Goal: Check status: Check status

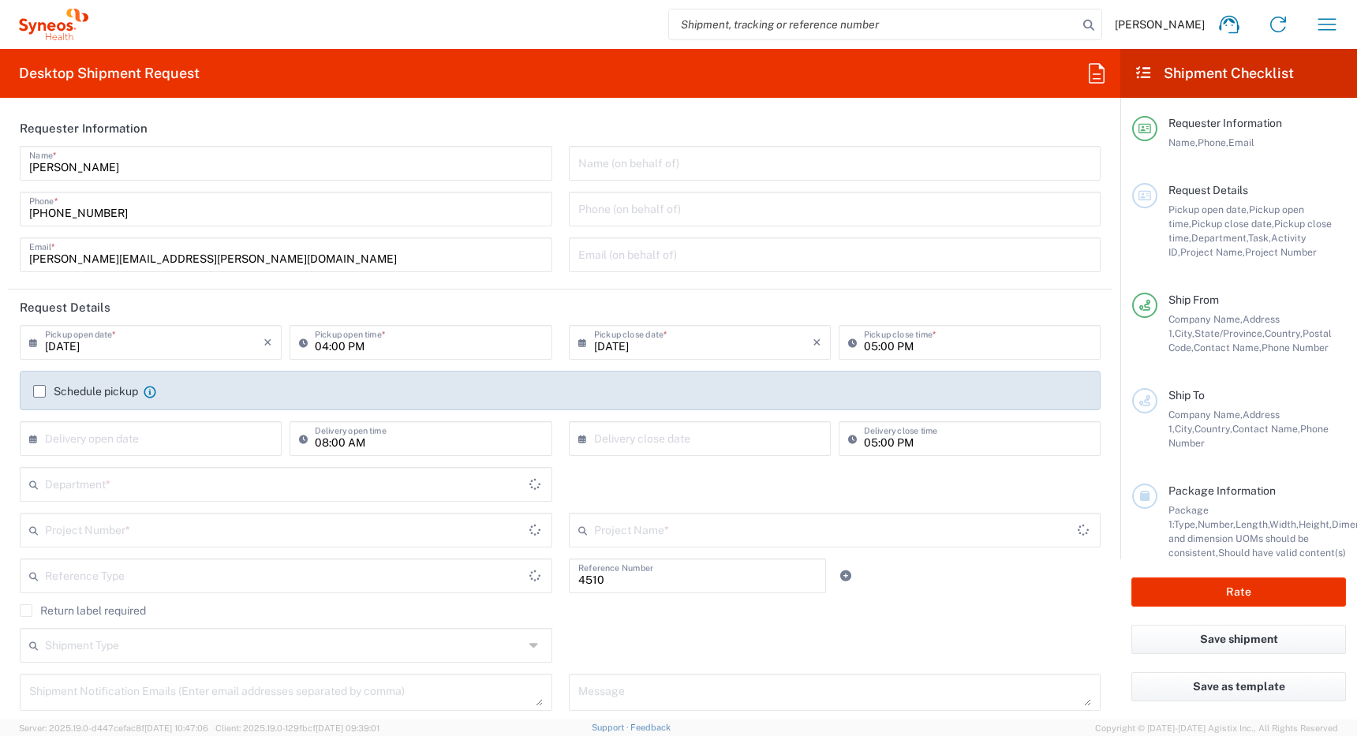
type input "Department"
type input "[GEOGRAPHIC_DATA]"
click at [1326, 25] on icon "button" at bounding box center [1327, 24] width 25 height 25
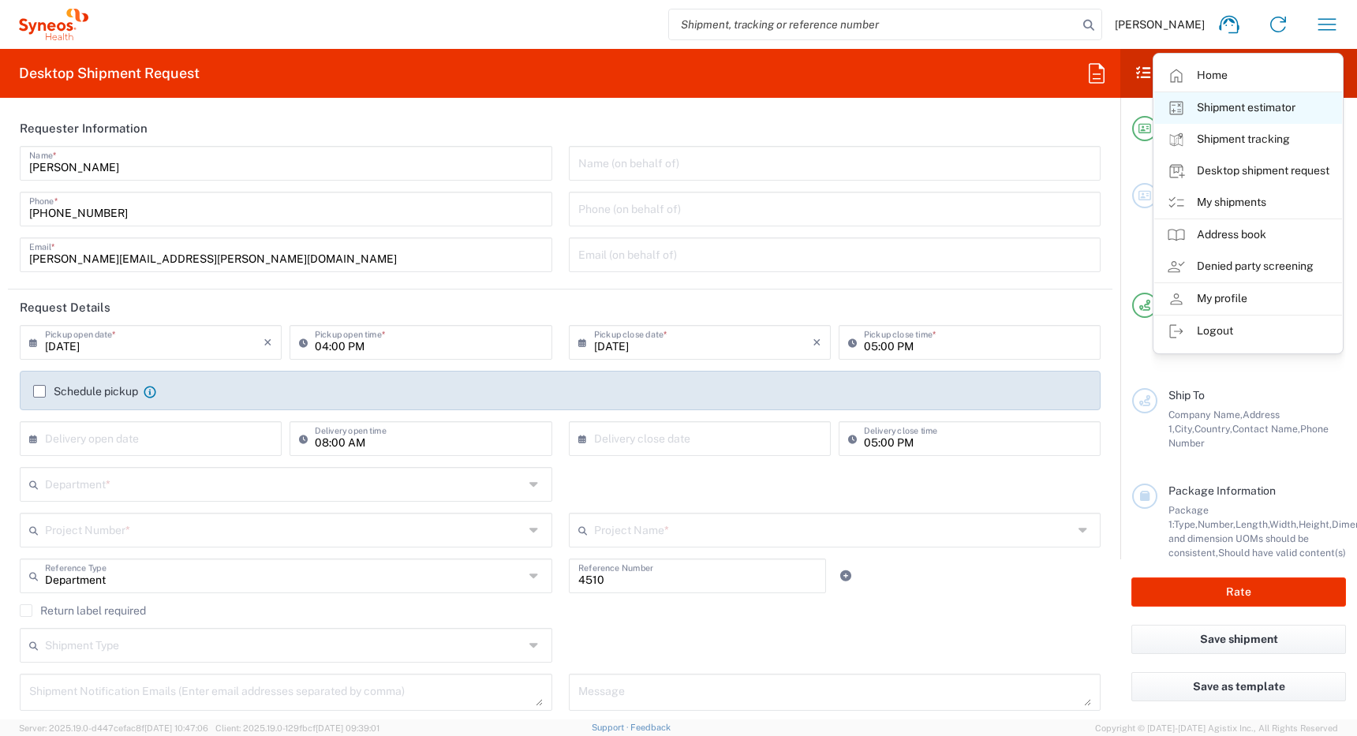
type input "Syneos Health Canada LP- [GEOGRAPHIC_DATA]"
click at [1224, 200] on link "My shipments" at bounding box center [1248, 203] width 188 height 32
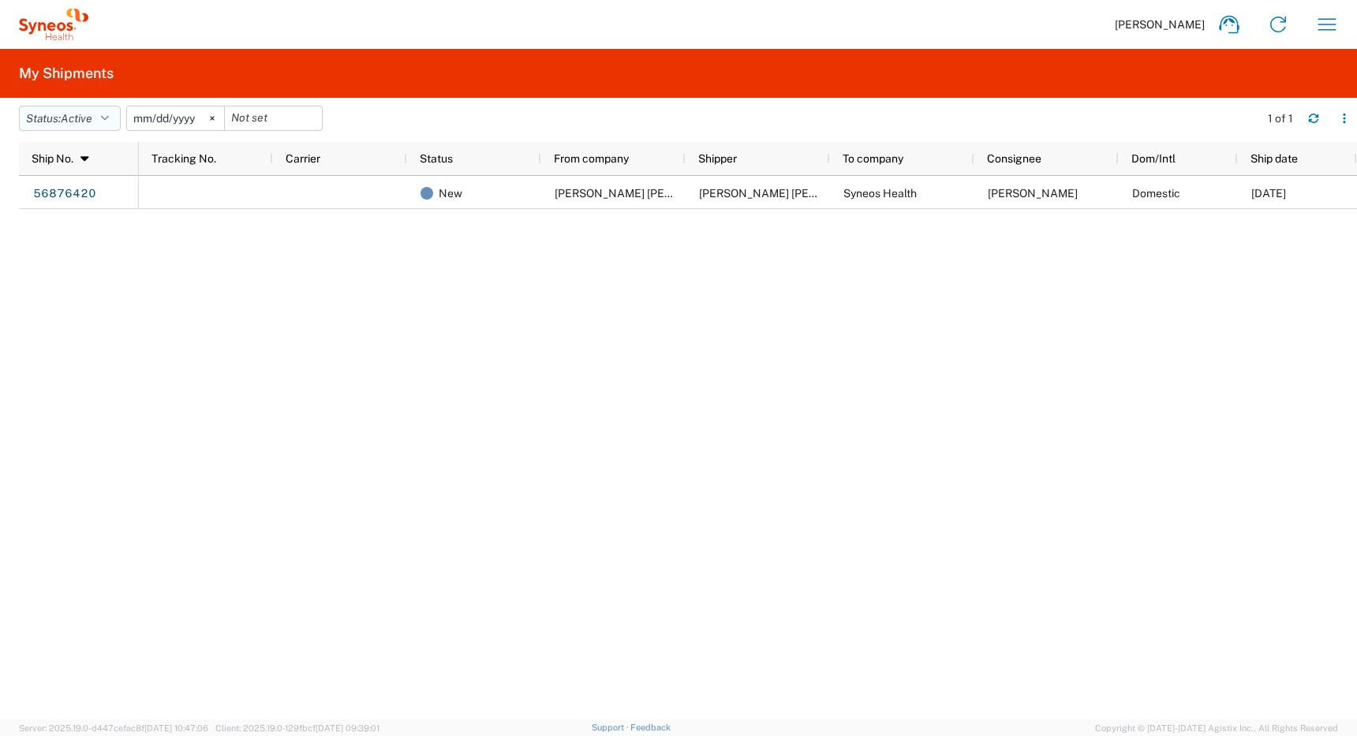
click at [109, 120] on icon "button" at bounding box center [105, 118] width 8 height 11
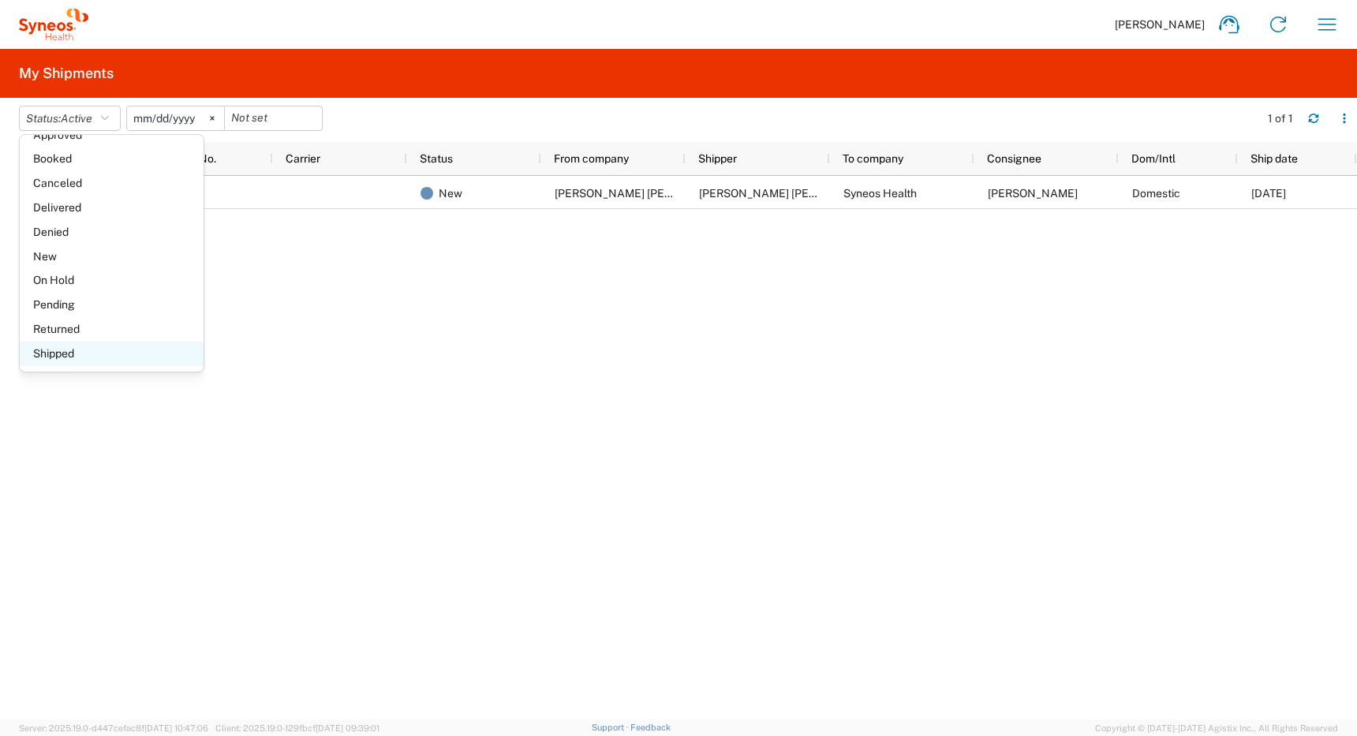
click at [78, 354] on span "Shipped" at bounding box center [112, 354] width 184 height 24
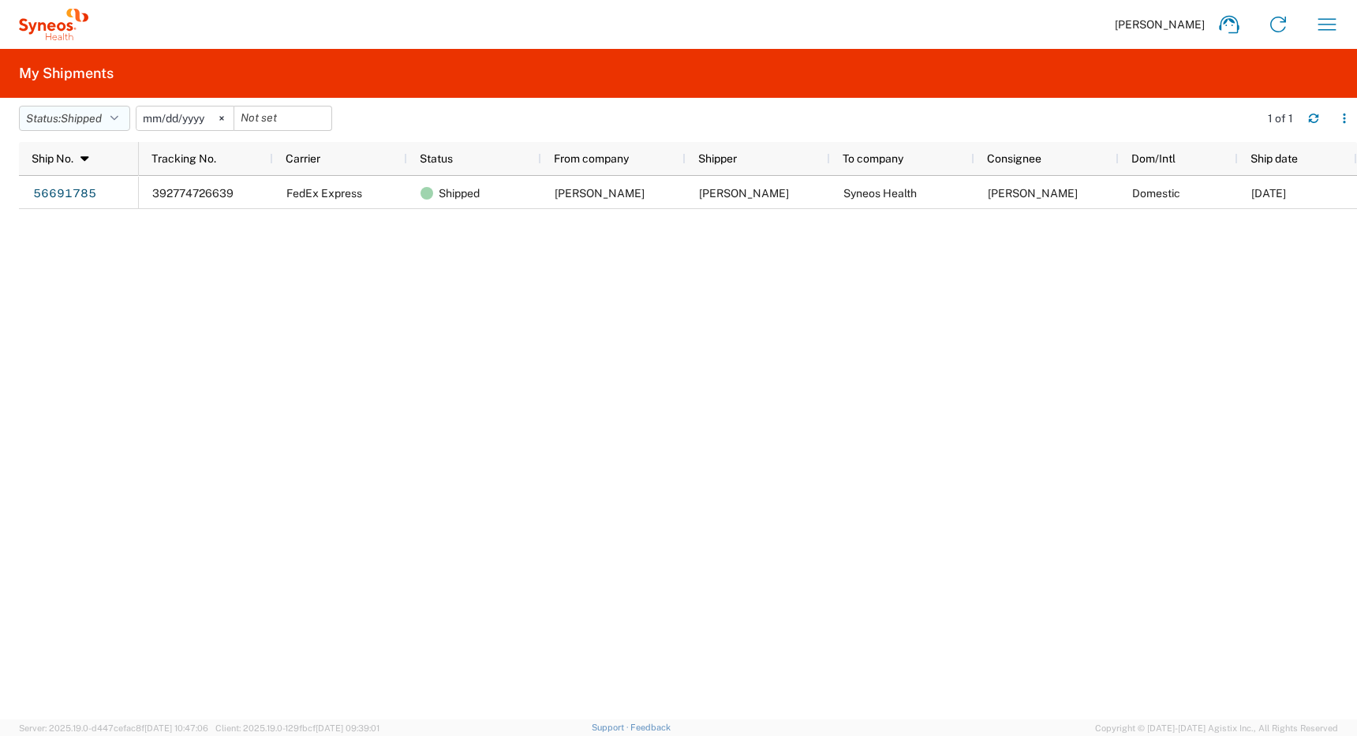
click at [118, 118] on icon "button" at bounding box center [114, 118] width 8 height 11
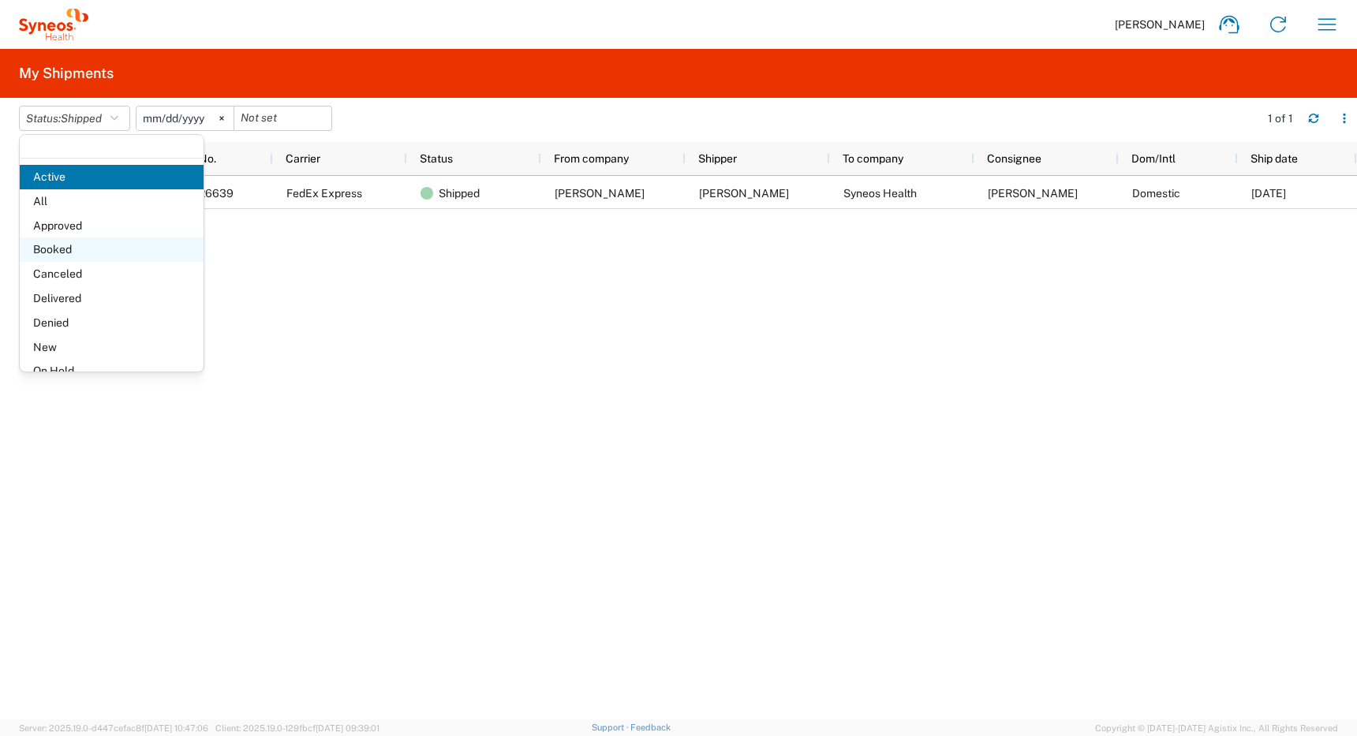
click at [82, 254] on span "Booked" at bounding box center [112, 250] width 184 height 24
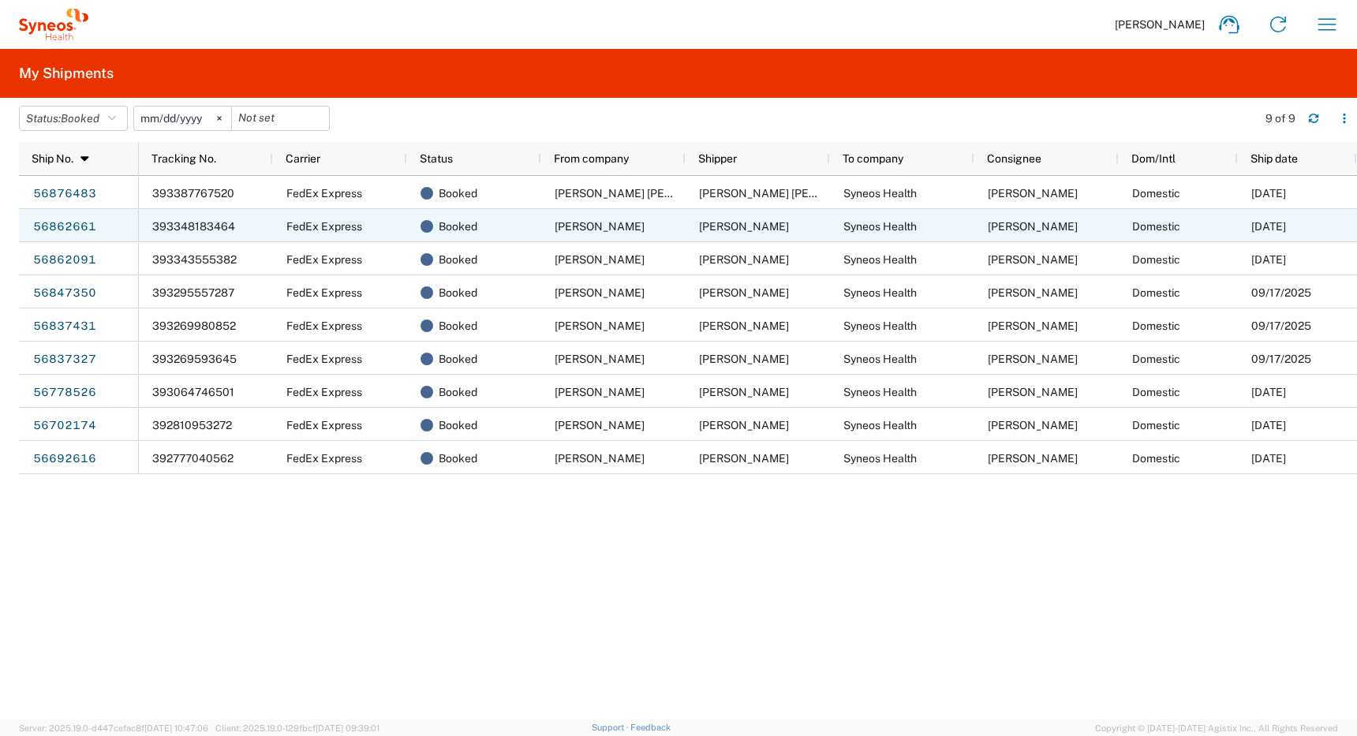
click at [578, 233] on div "[PERSON_NAME]" at bounding box center [613, 225] width 144 height 33
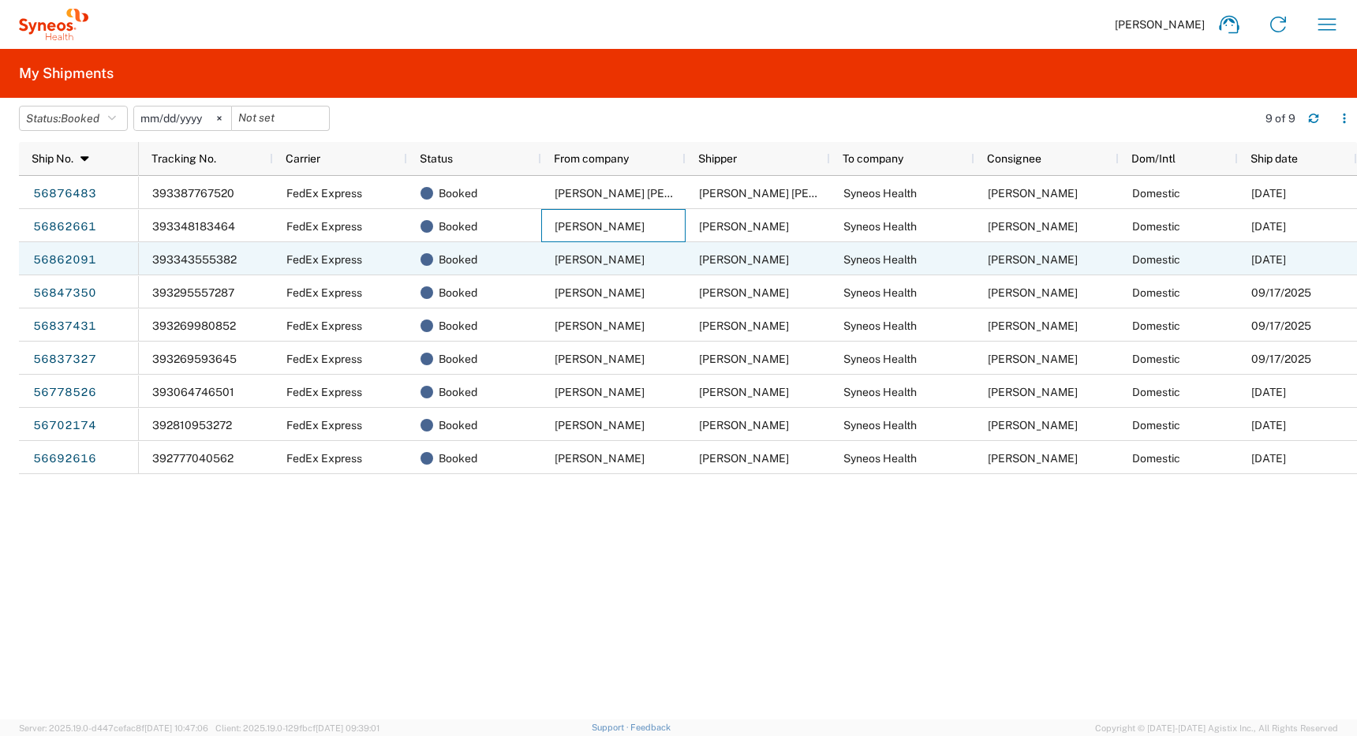
click at [604, 265] on span "[PERSON_NAME]" at bounding box center [600, 259] width 90 height 13
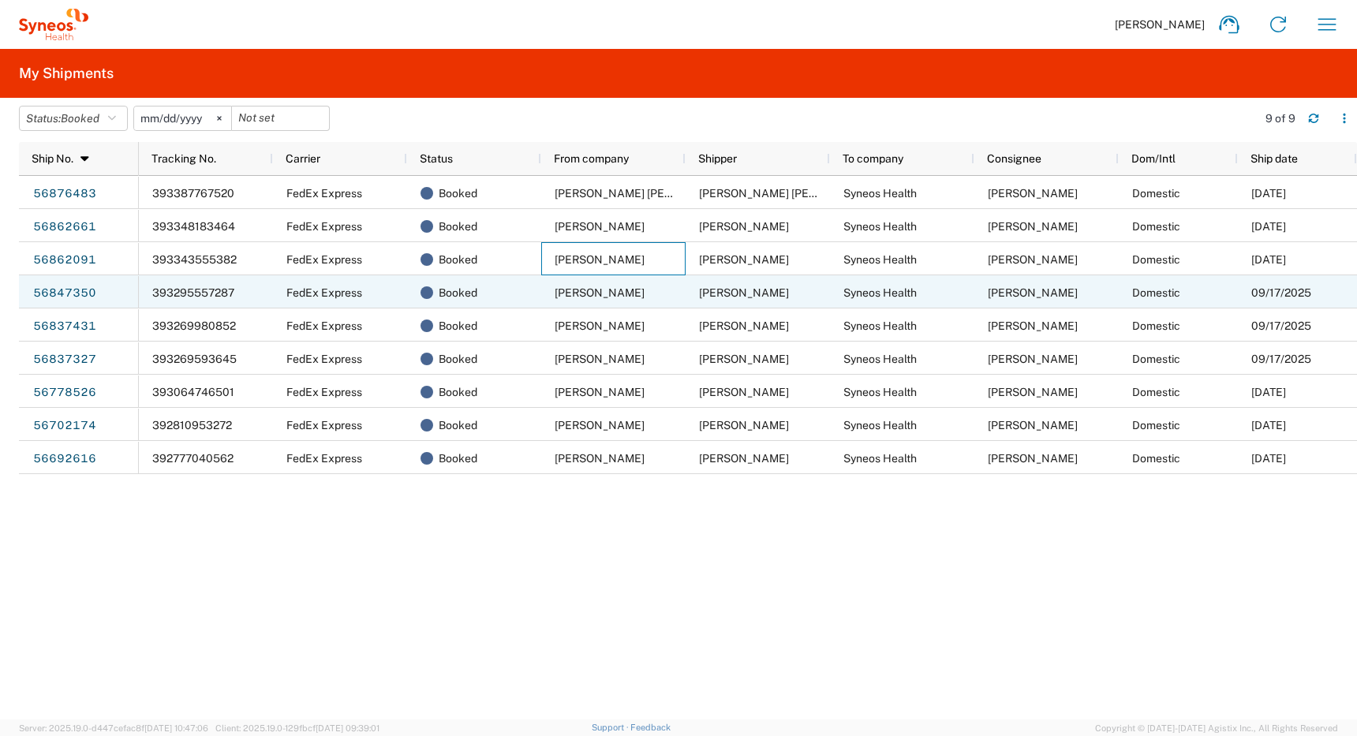
click at [597, 290] on span "[PERSON_NAME]" at bounding box center [600, 292] width 90 height 13
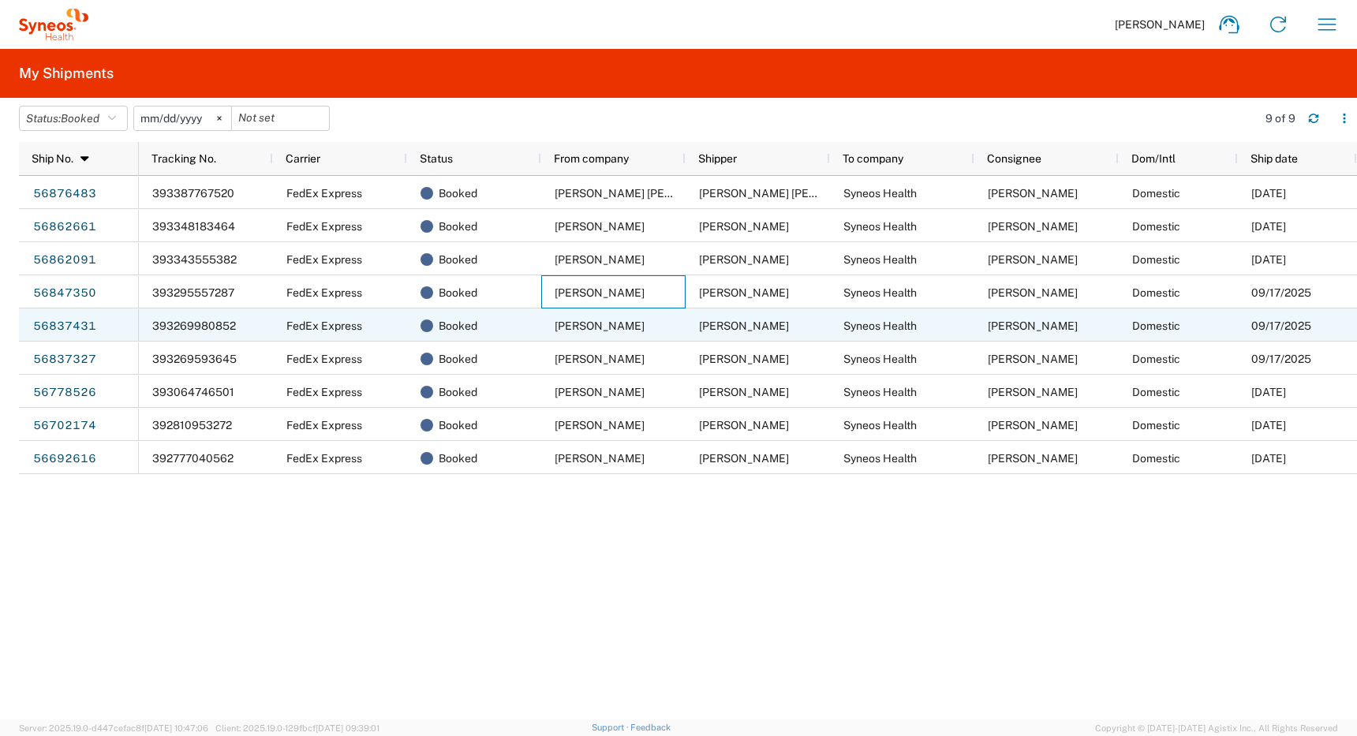
click at [581, 325] on span "[PERSON_NAME]" at bounding box center [600, 326] width 90 height 13
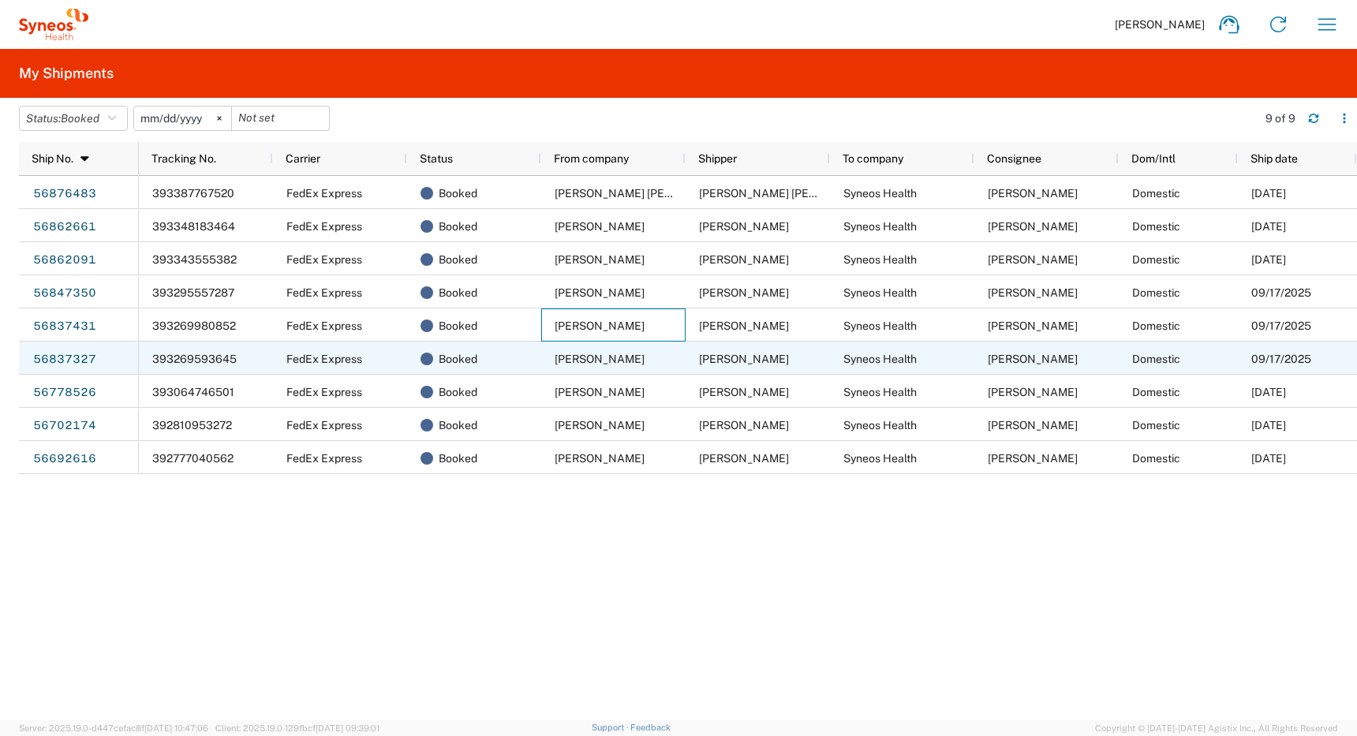
click at [575, 364] on span "[PERSON_NAME]" at bounding box center [600, 359] width 90 height 13
click at [620, 353] on span "[PERSON_NAME]" at bounding box center [600, 359] width 90 height 13
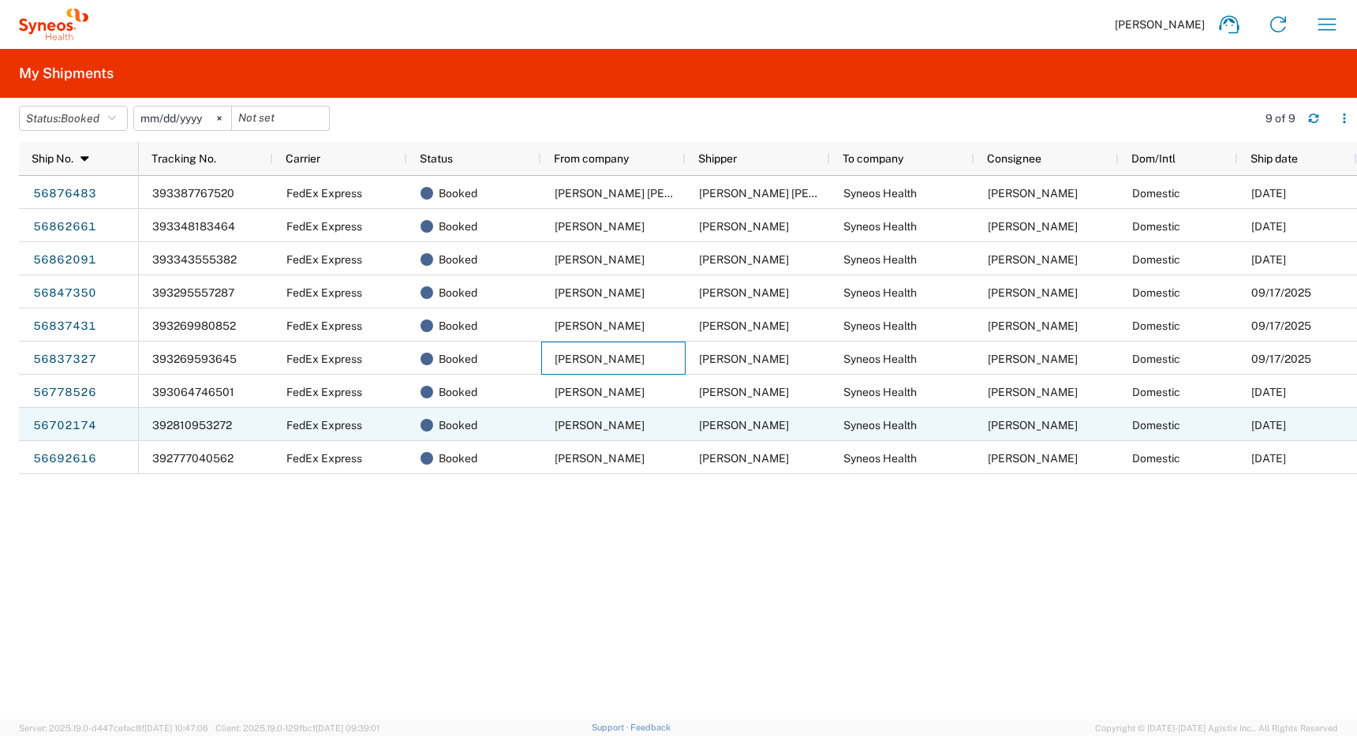
click at [582, 421] on span "[PERSON_NAME]" at bounding box center [600, 425] width 90 height 13
click at [580, 425] on span "[PERSON_NAME]" at bounding box center [600, 425] width 90 height 13
click at [577, 419] on span "[PERSON_NAME]" at bounding box center [600, 425] width 90 height 13
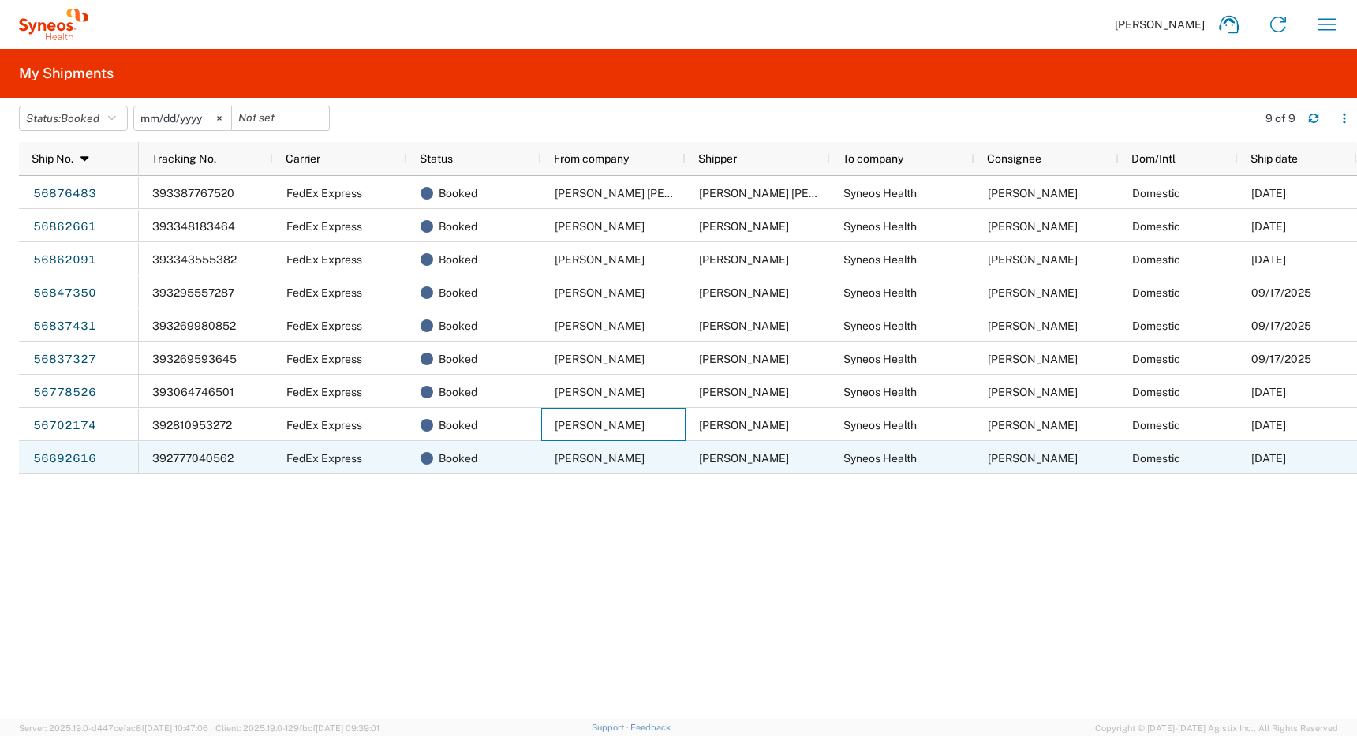
click at [591, 458] on span "[PERSON_NAME]" at bounding box center [600, 458] width 90 height 13
